Goal: Use online tool/utility

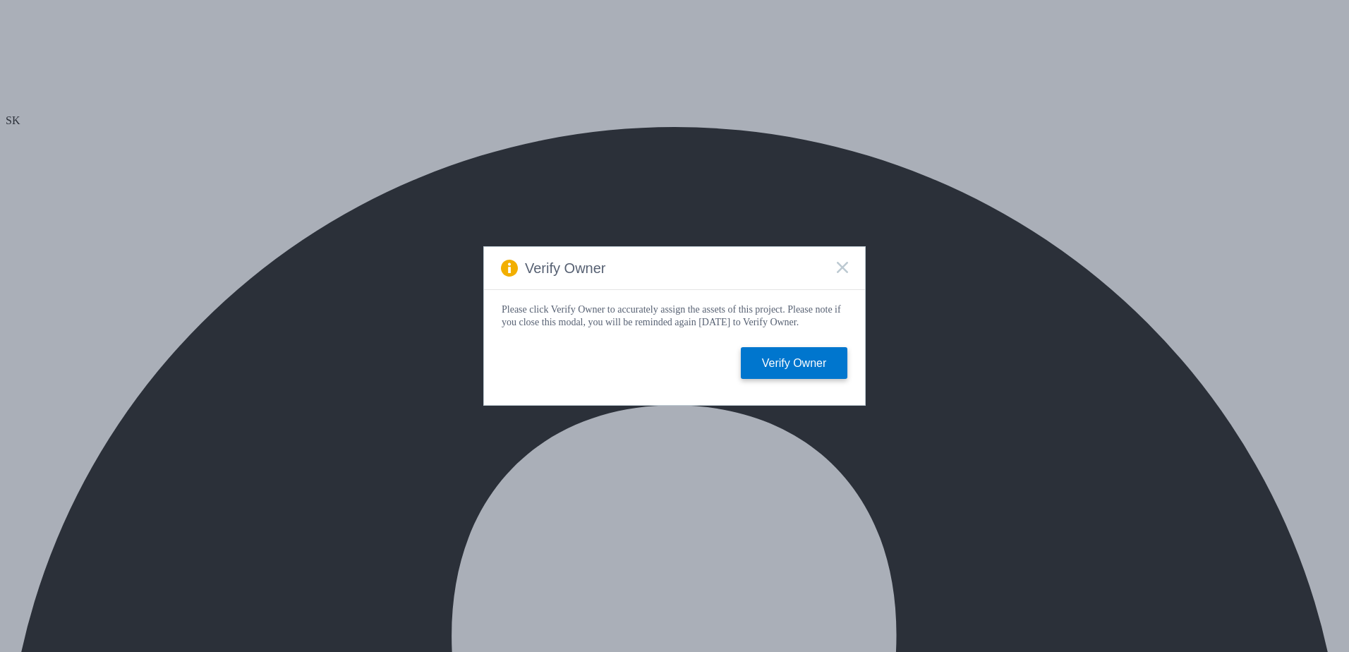
click at [847, 261] on rect at bounding box center [842, 267] width 12 height 12
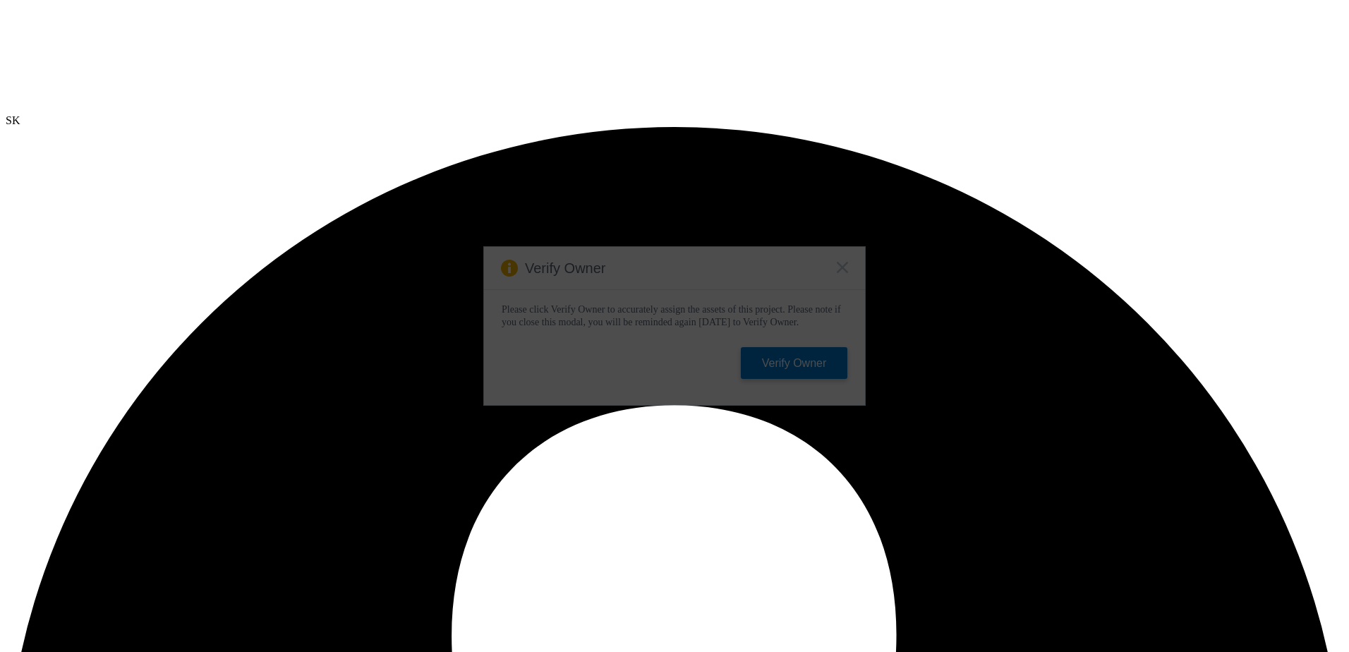
select select "USD"
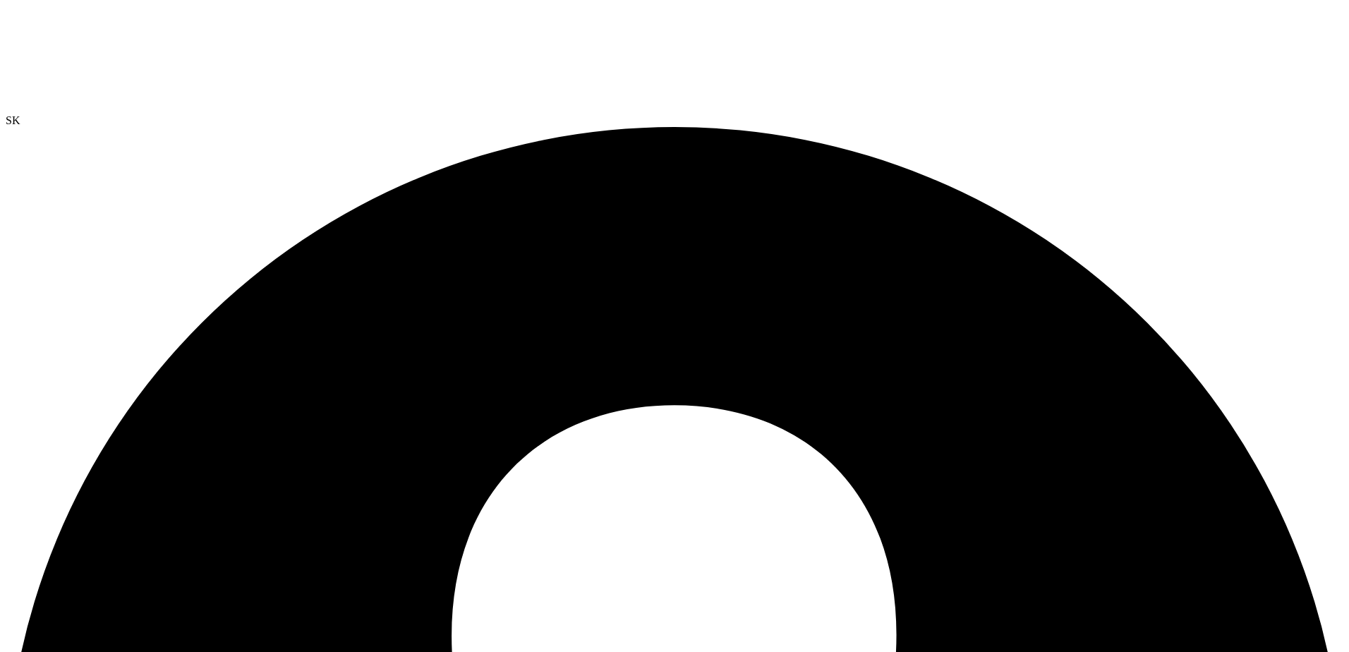
drag, startPoint x: 453, startPoint y: 104, endPoint x: 464, endPoint y: 110, distance: 12.3
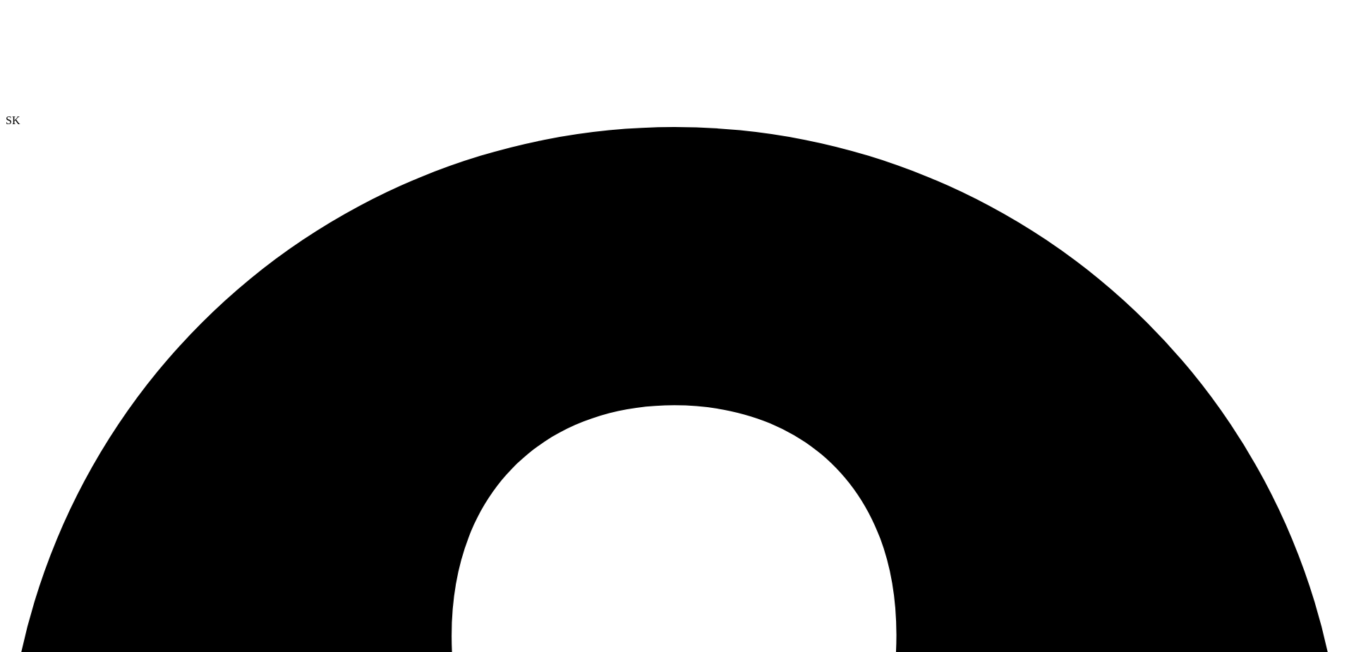
radio input "true"
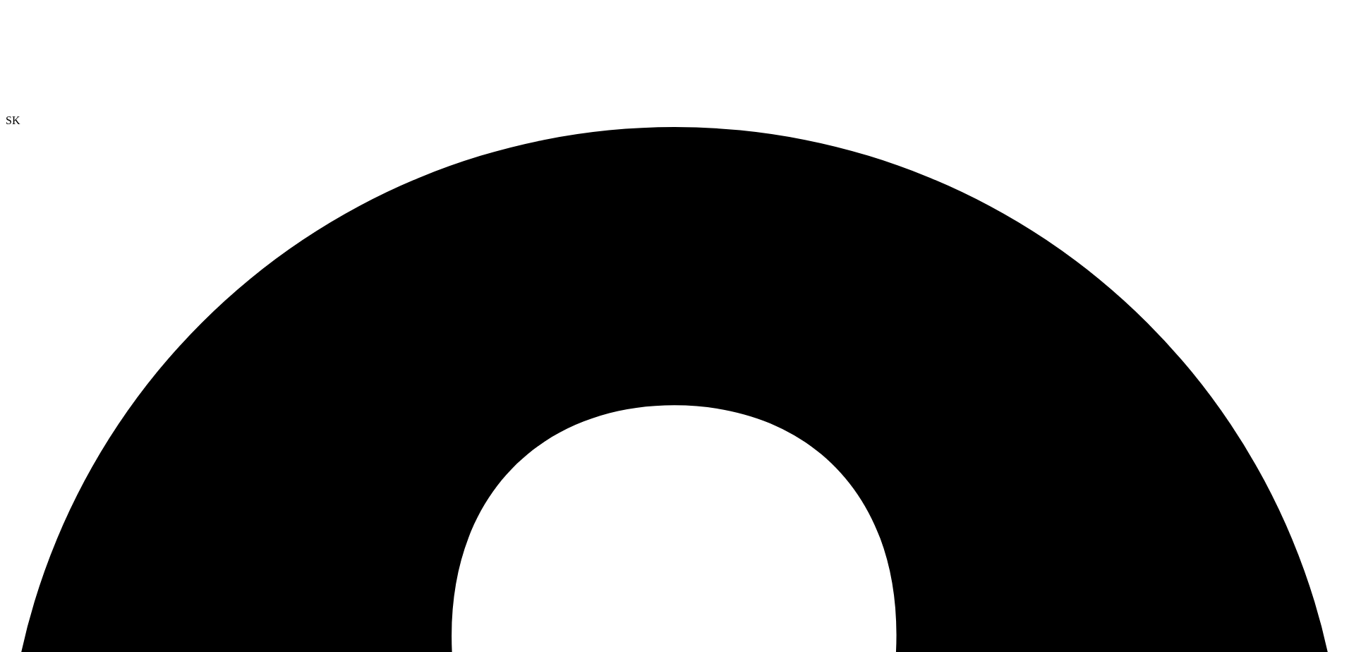
radio input "true"
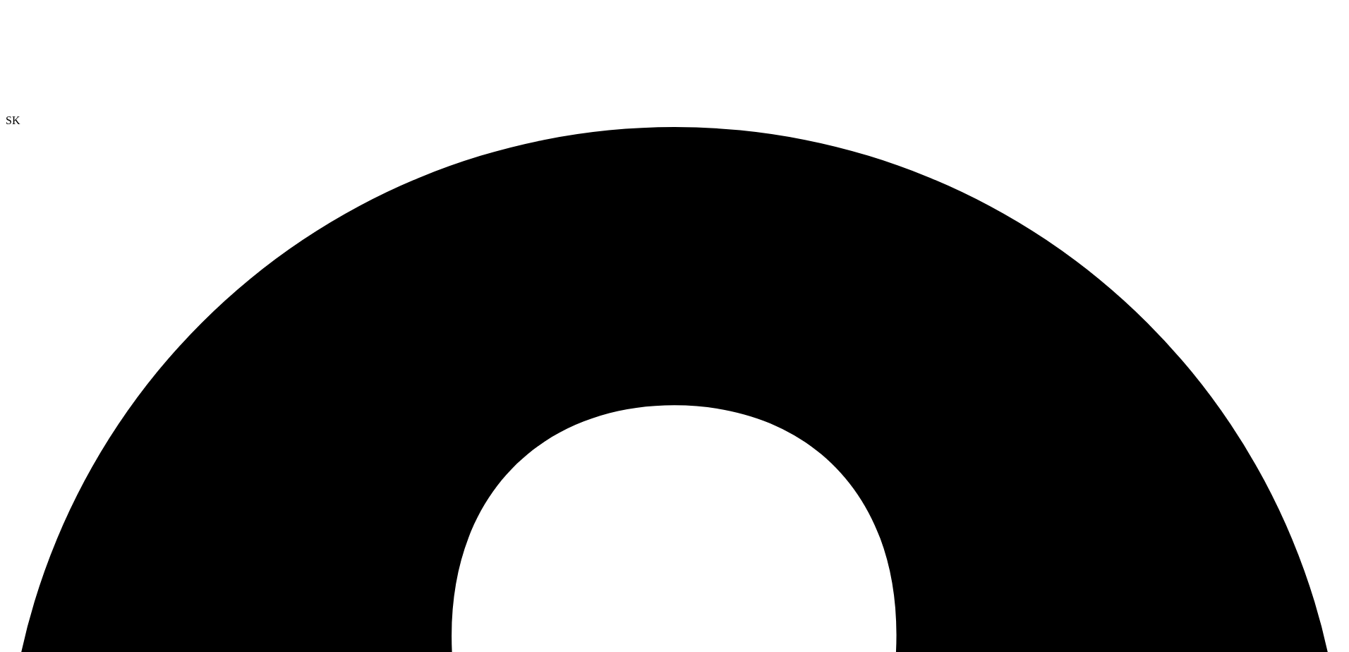
radio input "false"
